Goal: Task Accomplishment & Management: Manage account settings

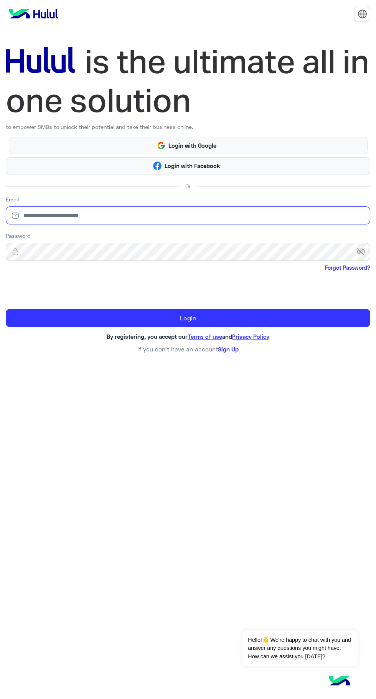
click at [45, 216] on input "email" at bounding box center [188, 215] width 364 height 18
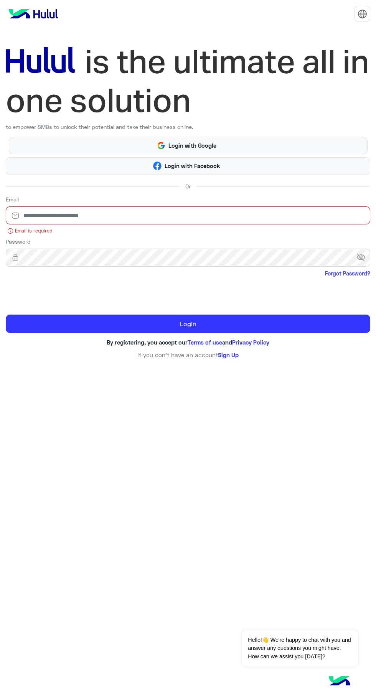
type input "**********"
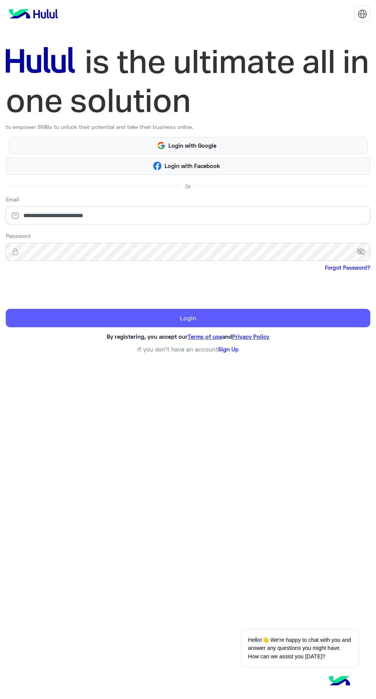
click at [200, 316] on button "Login" at bounding box center [188, 318] width 364 height 18
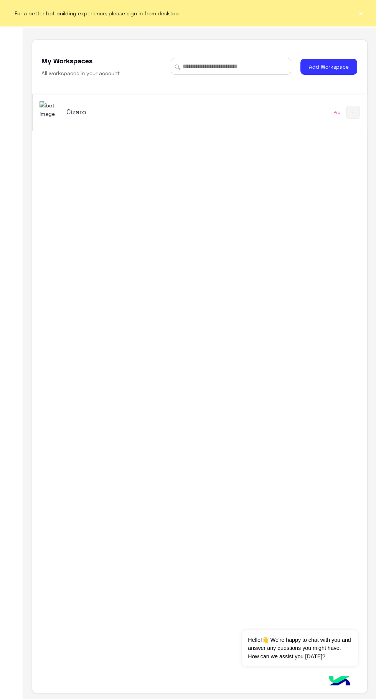
click at [81, 109] on div "Cizaro" at bounding box center [135, 112] width 192 height 22
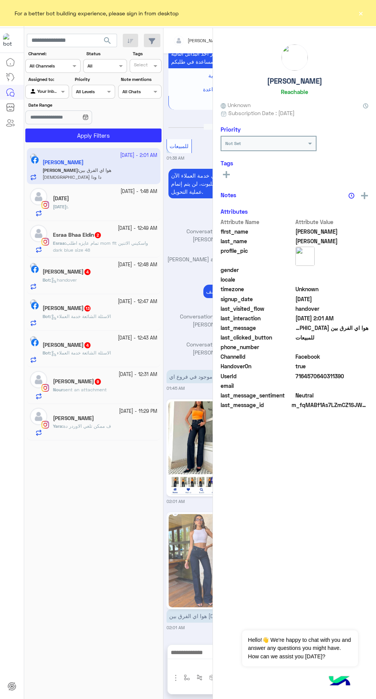
click at [360, 14] on button "×" at bounding box center [361, 13] width 8 height 8
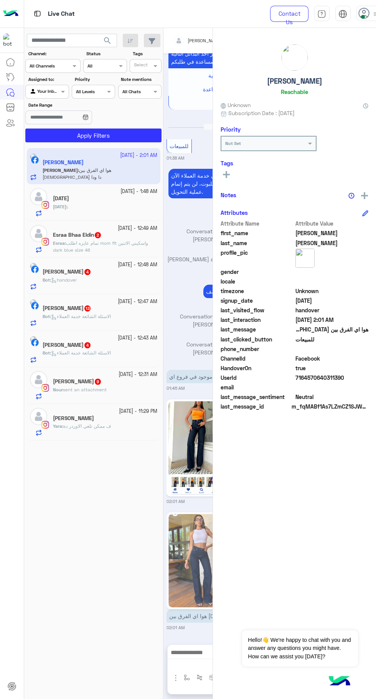
scroll to position [912, 0]
click at [364, 13] on icon at bounding box center [364, 14] width 12 height 12
click at [335, 113] on label "Offline" at bounding box center [322, 109] width 84 height 14
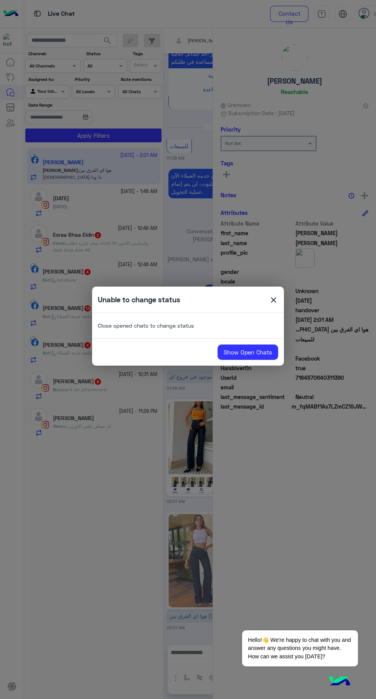
click at [243, 353] on link "Show Open Chats" at bounding box center [247, 351] width 61 height 15
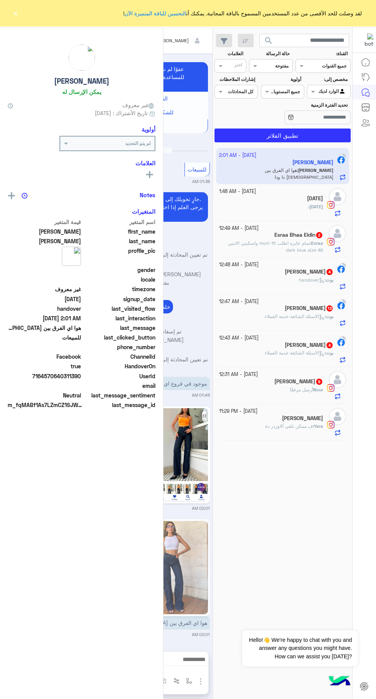
scroll to position [861, 0]
click at [15, 13] on button "×" at bounding box center [16, 13] width 8 height 8
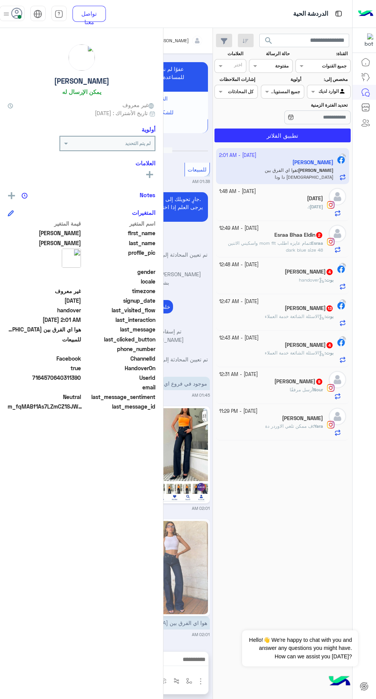
click at [18, 10] on icon at bounding box center [17, 14] width 12 height 12
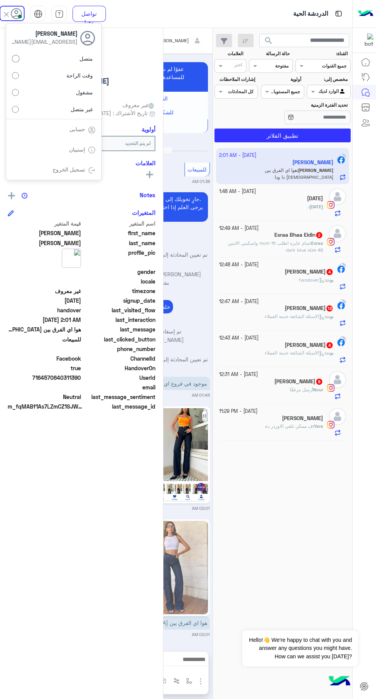
click at [39, 109] on label "غير متصل" at bounding box center [54, 109] width 84 height 14
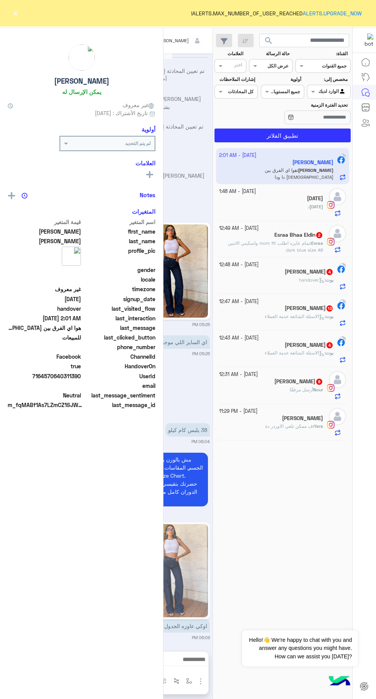
scroll to position [861, 0]
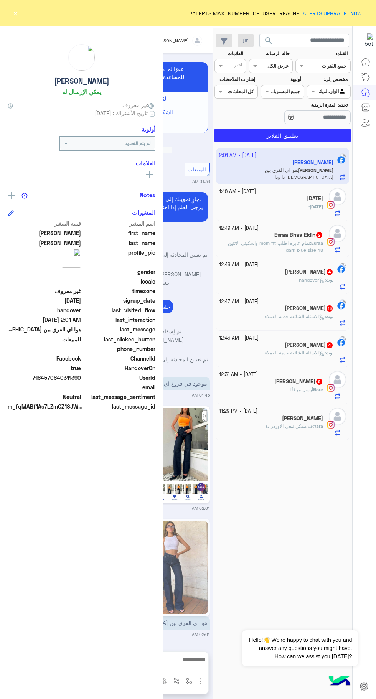
click at [15, 7] on div "ALERTS.MAX_NUMBER_OF_USER_REACHED ALERTS.UPGRADE_NOW ! ×" at bounding box center [188, 13] width 376 height 26
click at [16, 12] on button "×" at bounding box center [16, 13] width 8 height 8
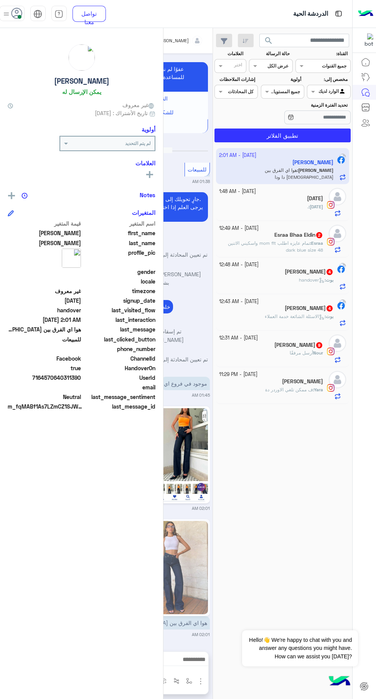
click at [16, 15] on icon at bounding box center [17, 14] width 12 height 12
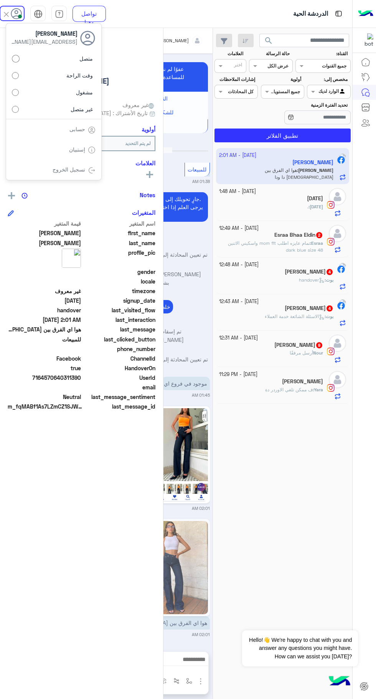
click at [63, 107] on label "غير متصل" at bounding box center [54, 109] width 84 height 14
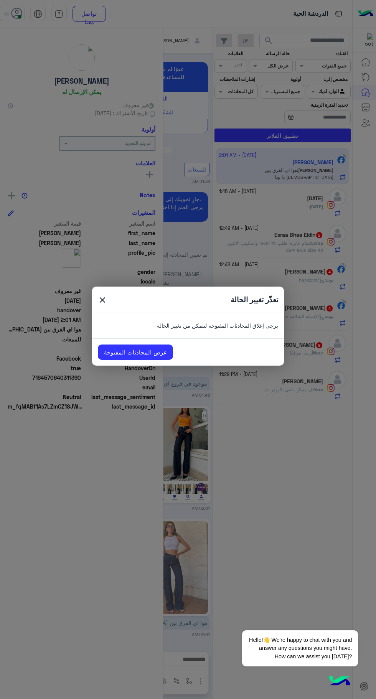
click at [132, 352] on link "عرض المحادثات المفتوحة" at bounding box center [135, 351] width 75 height 15
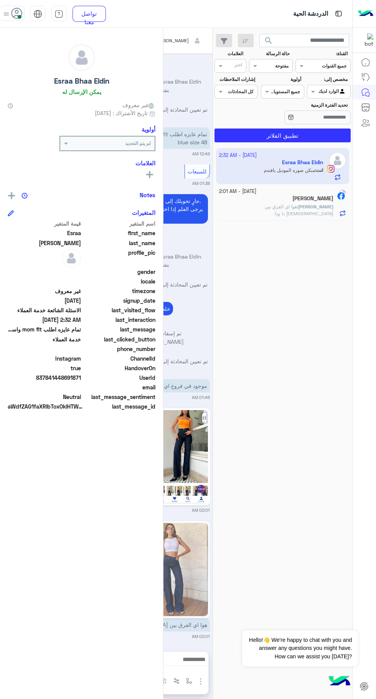
scroll to position [2415, 0]
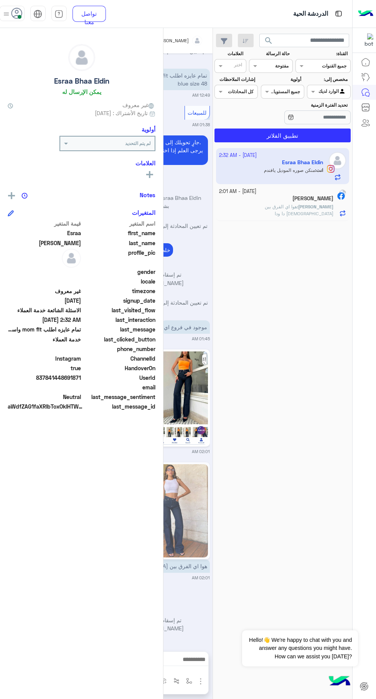
click at [20, 16] on span at bounding box center [20, 17] width 4 height 4
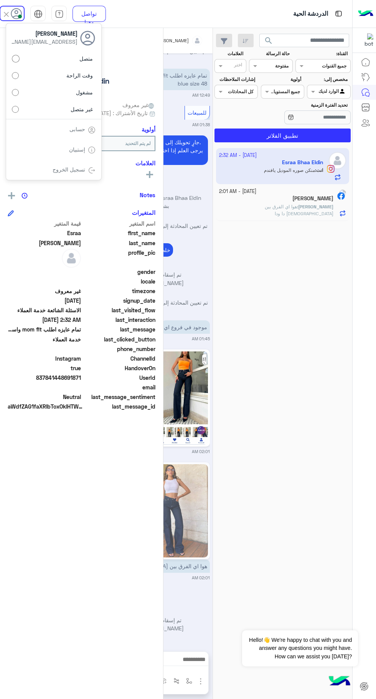
click at [84, 109] on span "غير متصل" at bounding box center [82, 109] width 22 height 8
